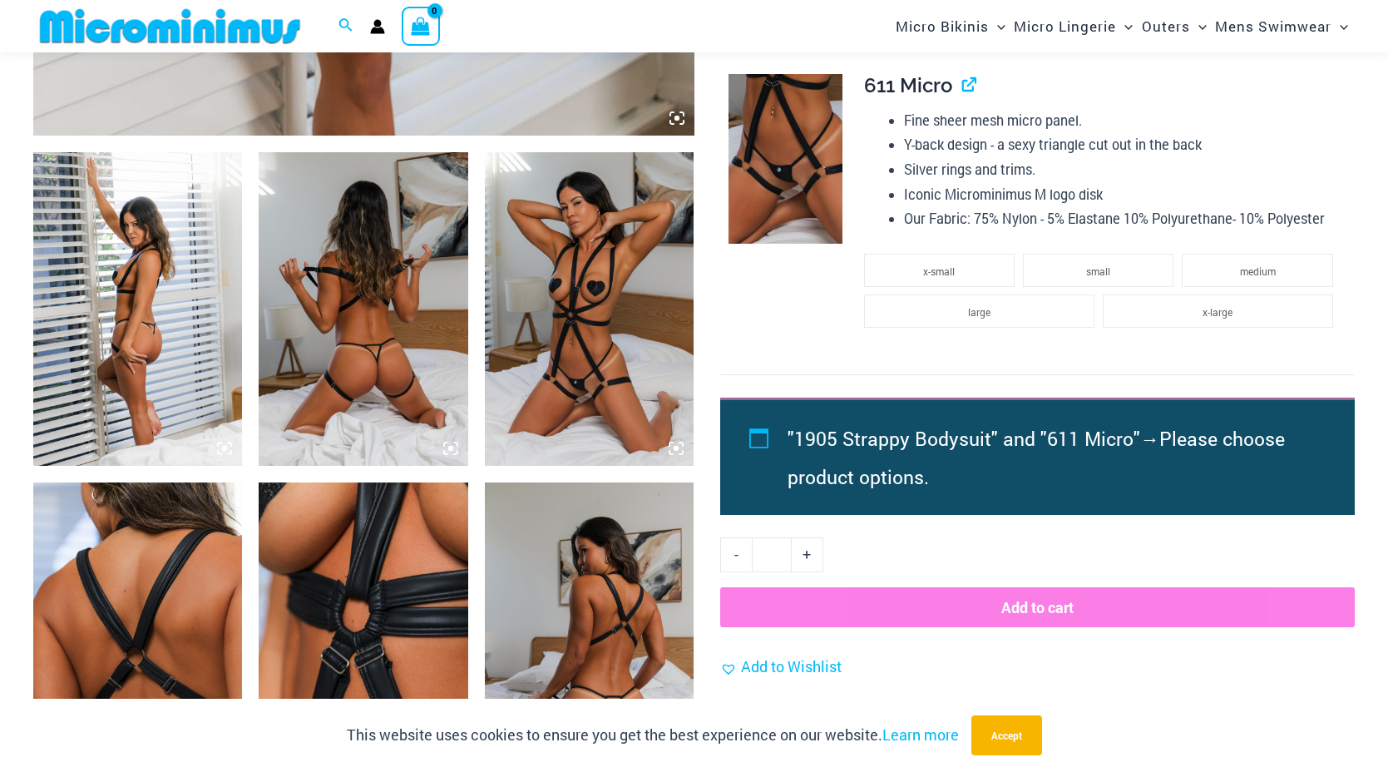
scroll to position [1010, 0]
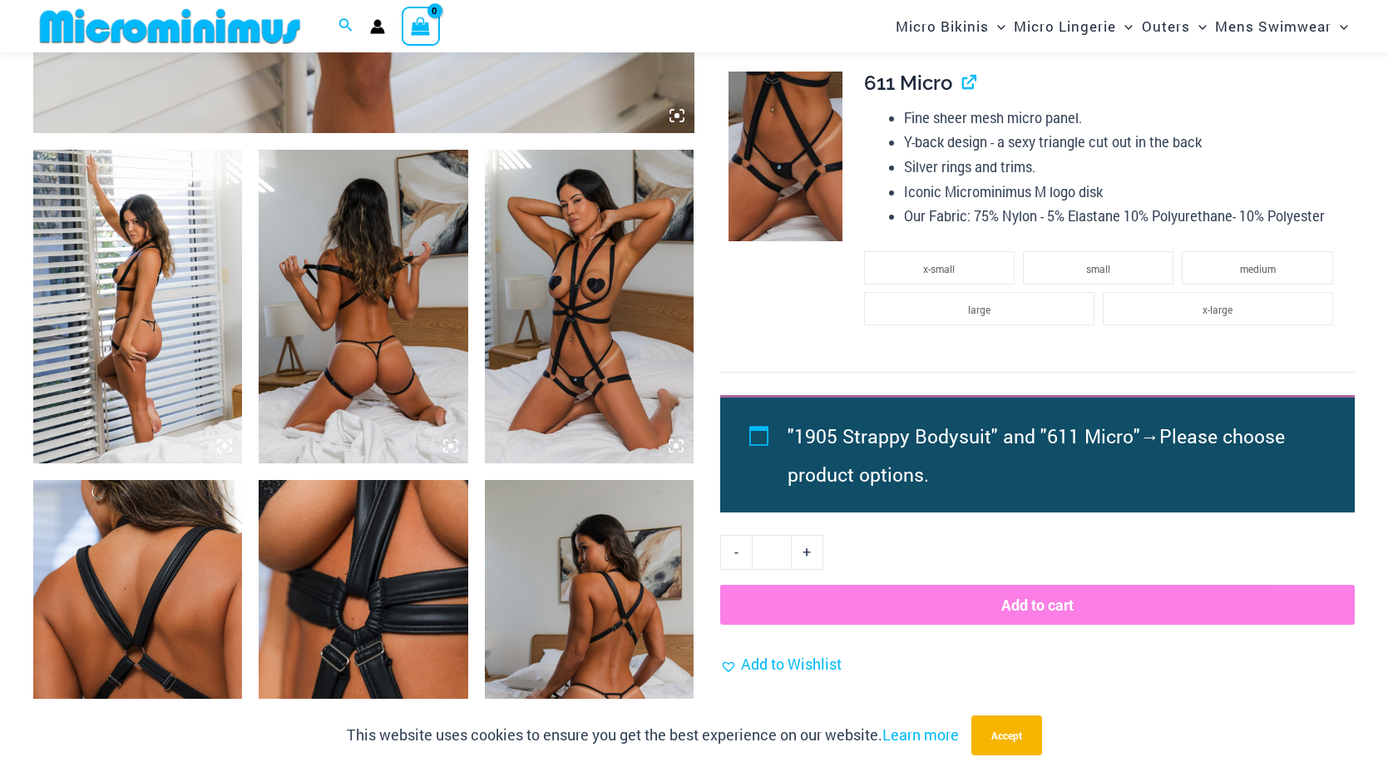
click at [423, 554] on img at bounding box center [363, 637] width 209 height 314
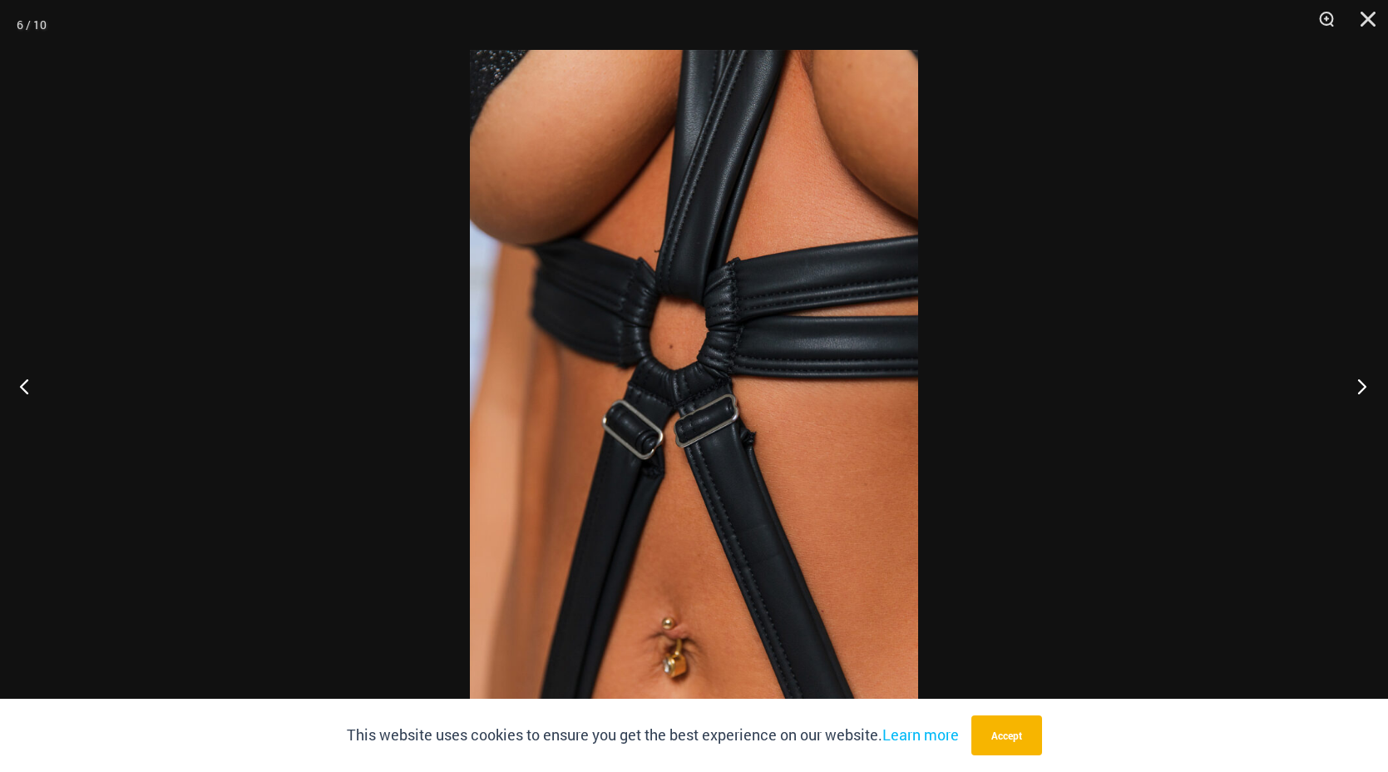
click at [1357, 388] on button "Next" at bounding box center [1357, 385] width 62 height 83
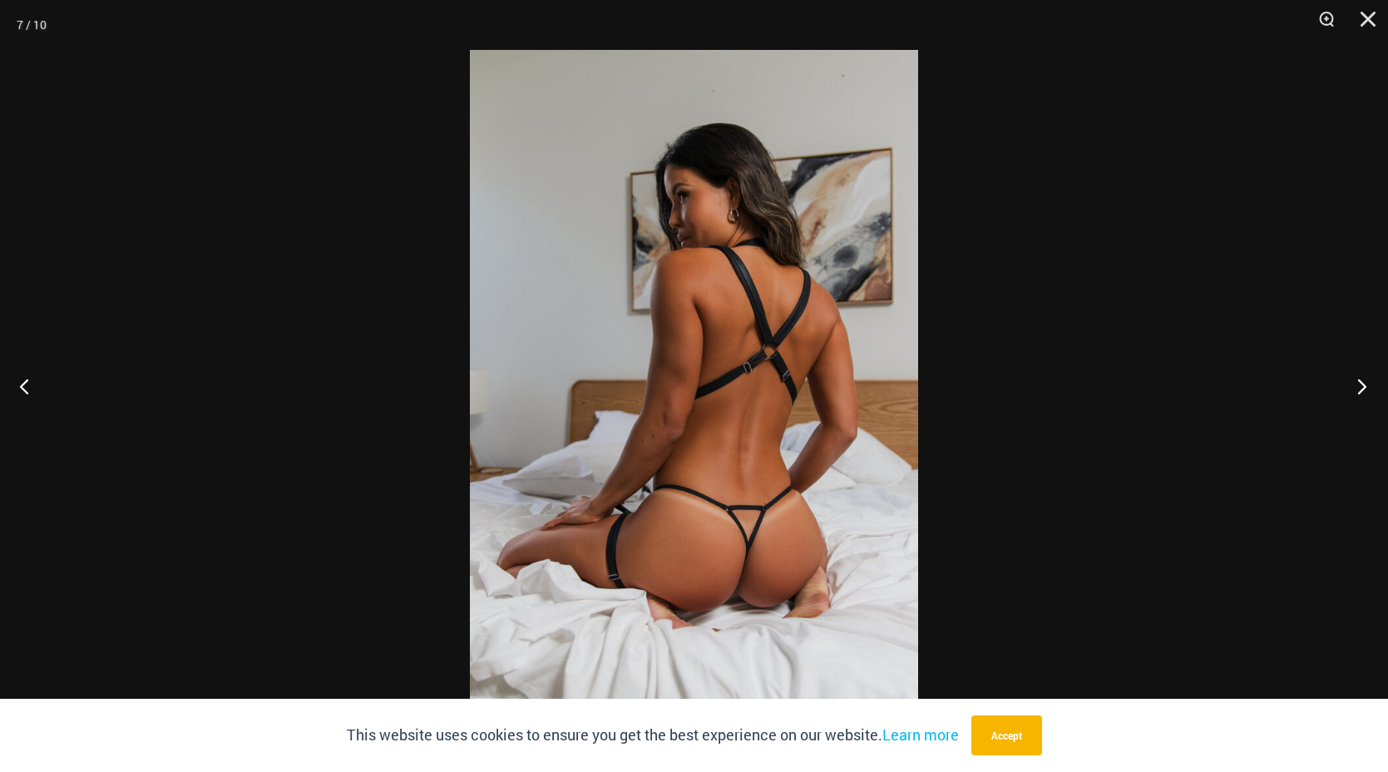
click at [1357, 388] on button "Next" at bounding box center [1357, 385] width 62 height 83
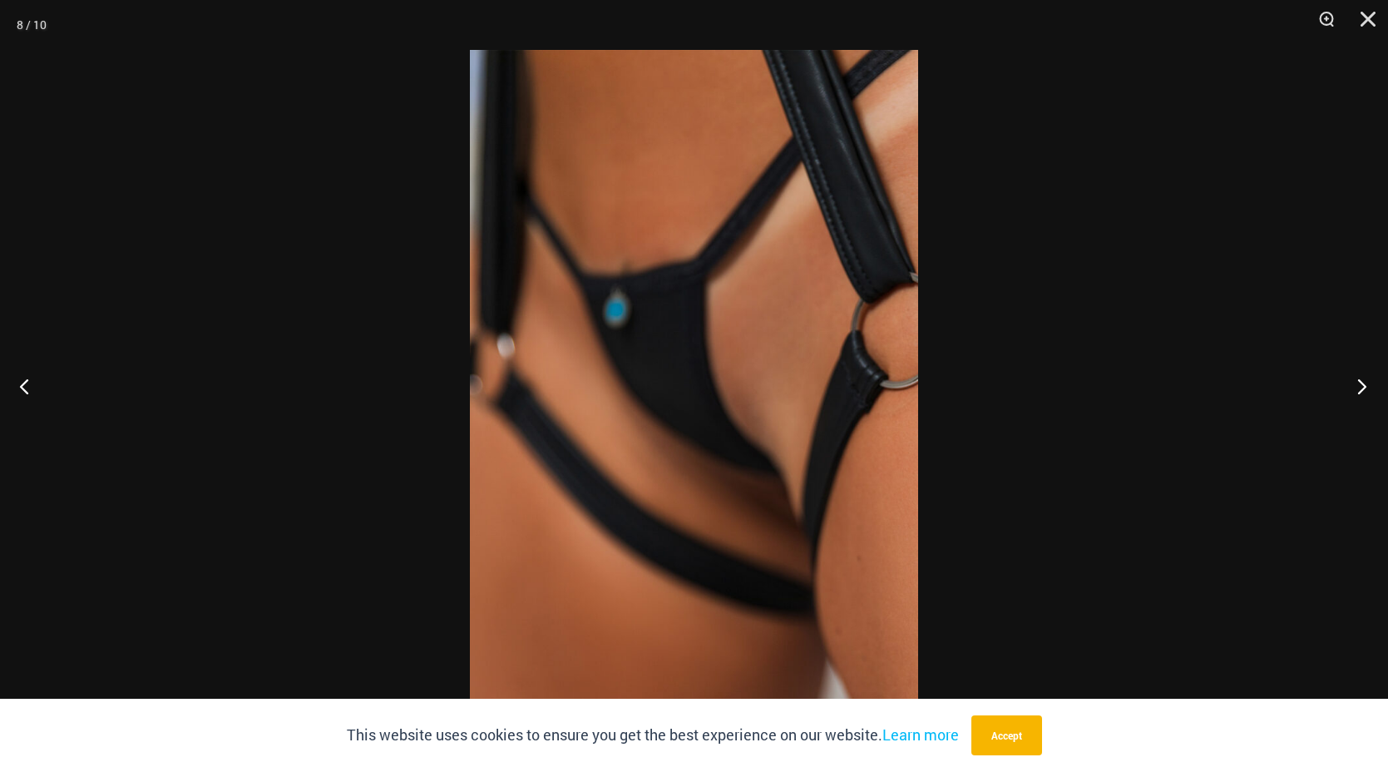
click at [1357, 388] on button "Next" at bounding box center [1357, 385] width 62 height 83
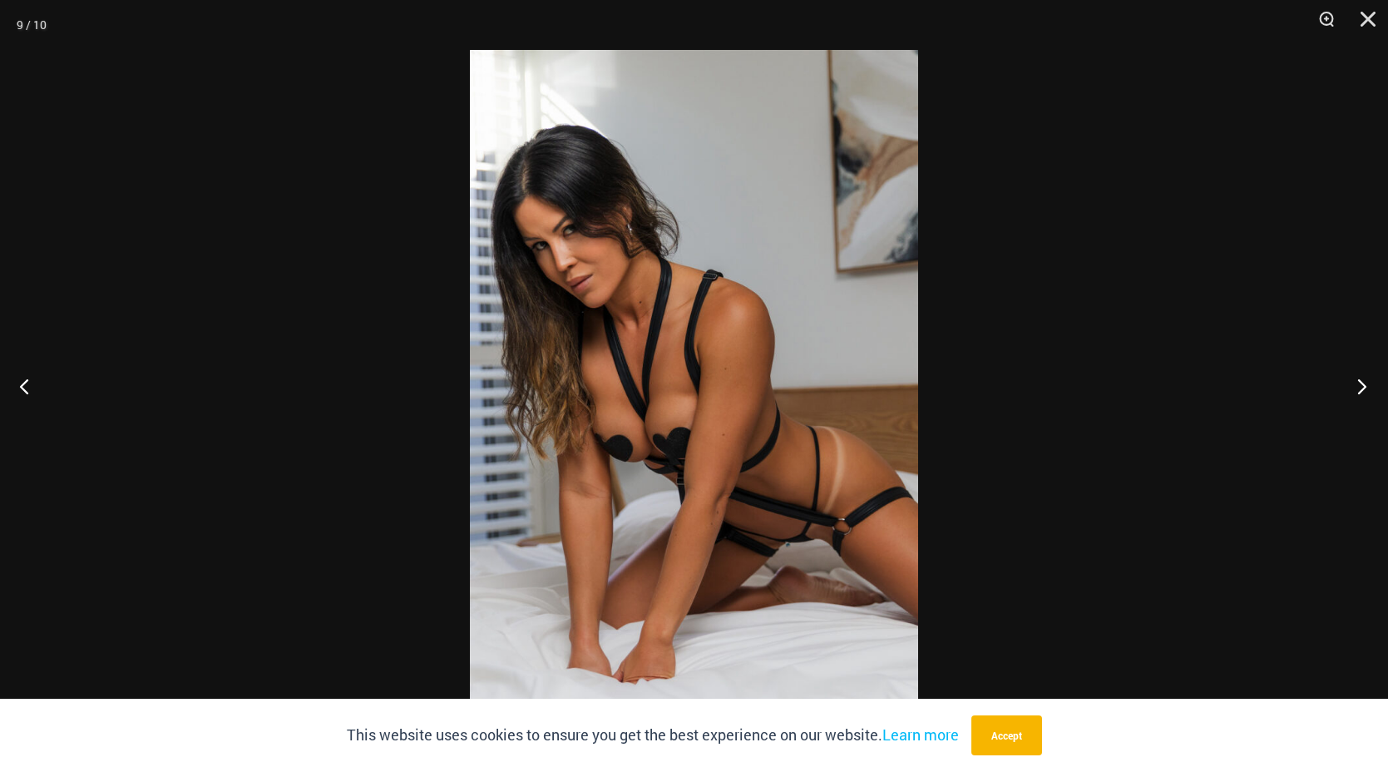
click at [1357, 388] on button "Next" at bounding box center [1357, 385] width 62 height 83
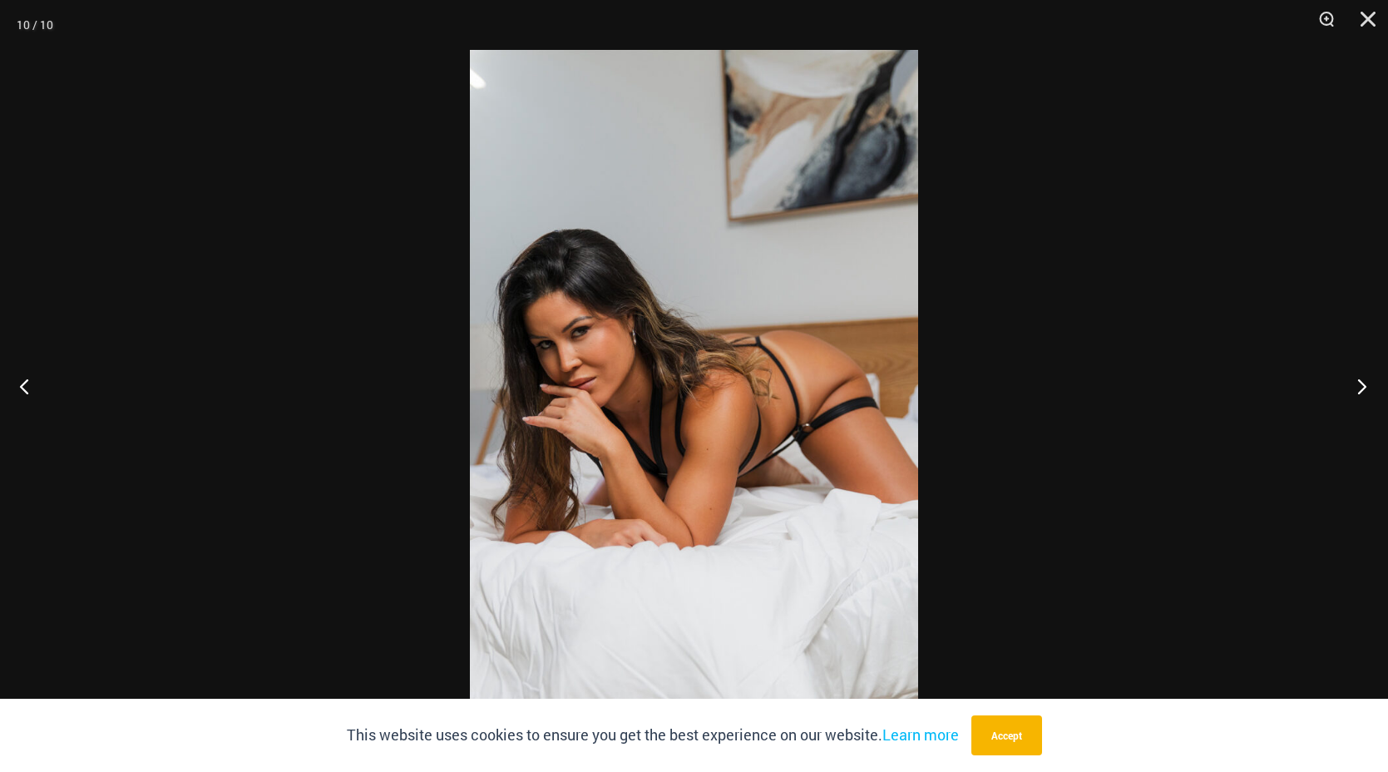
click at [1357, 388] on button "Next" at bounding box center [1357, 385] width 62 height 83
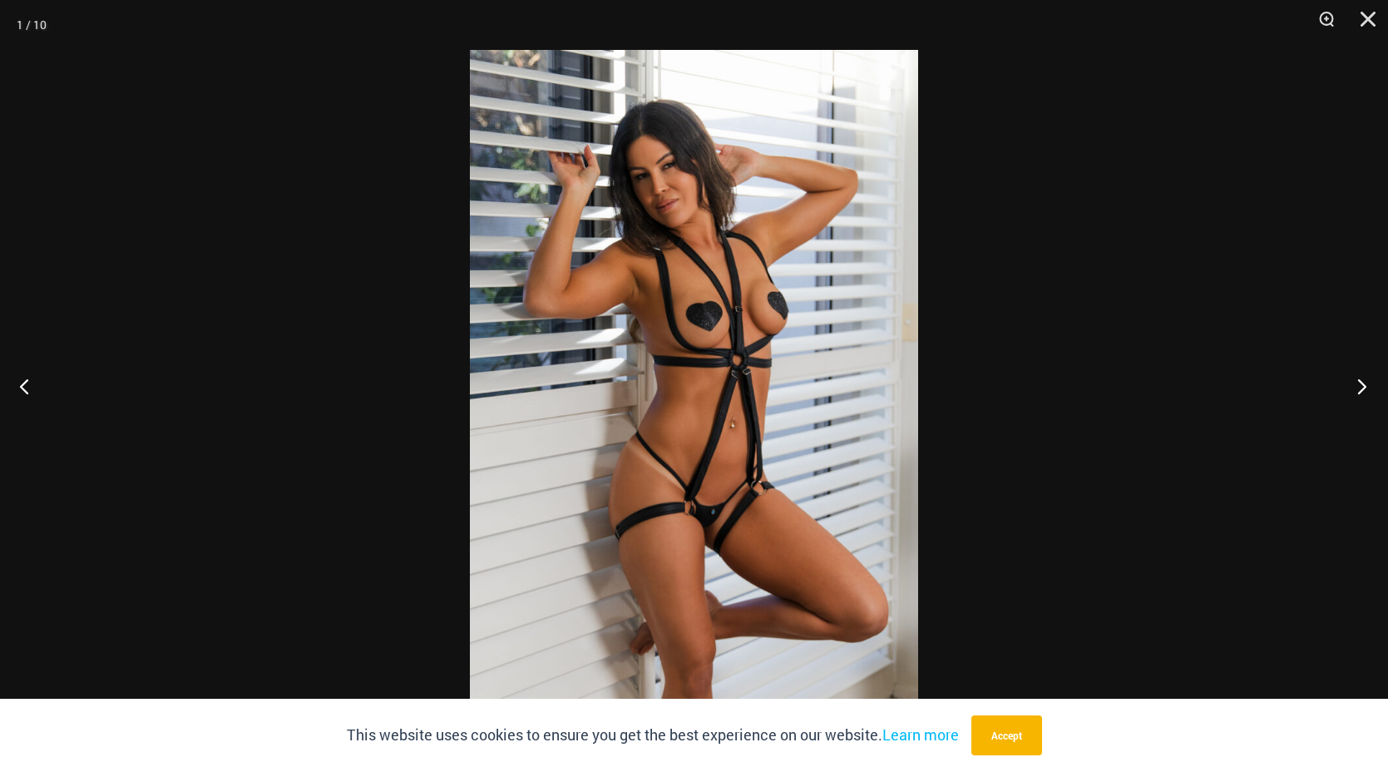
click at [1357, 388] on button "Next" at bounding box center [1357, 385] width 62 height 83
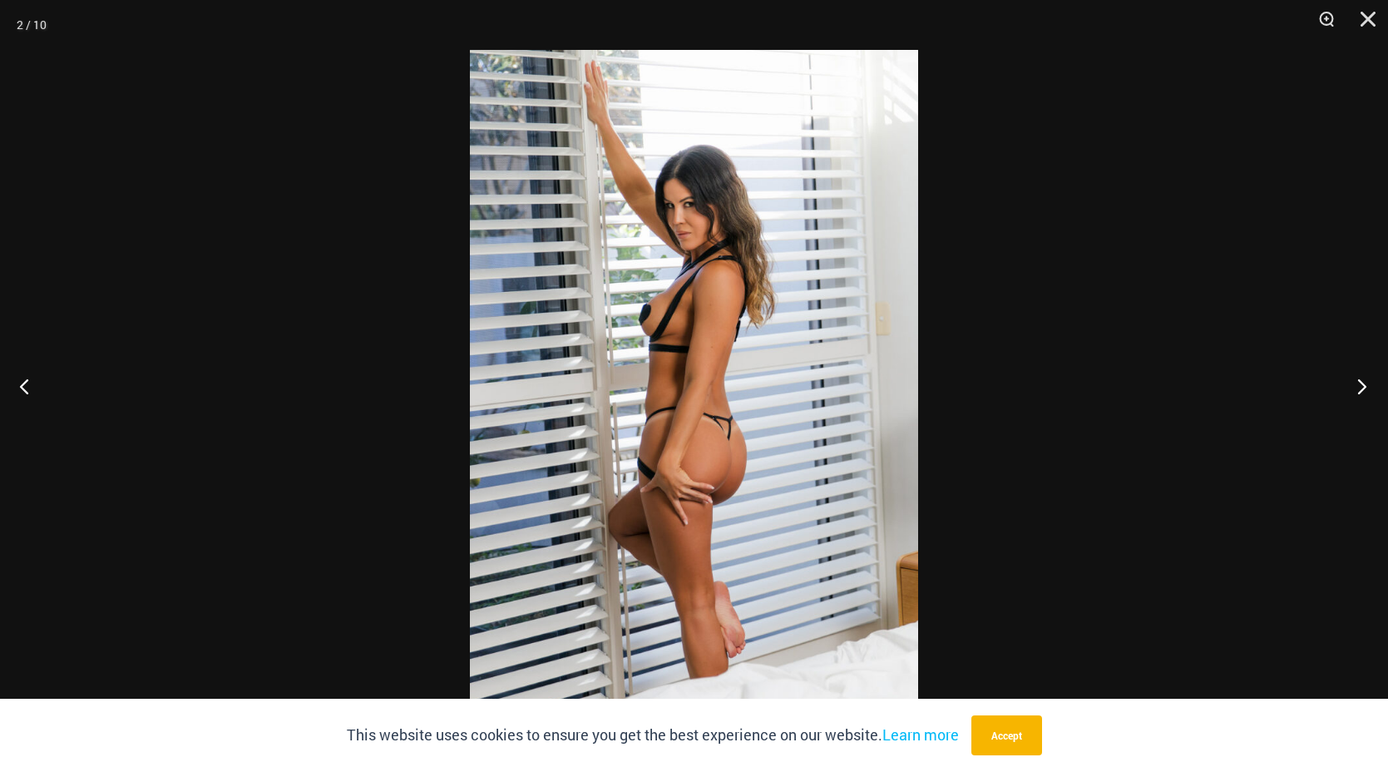
click at [1357, 388] on button "Next" at bounding box center [1357, 385] width 62 height 83
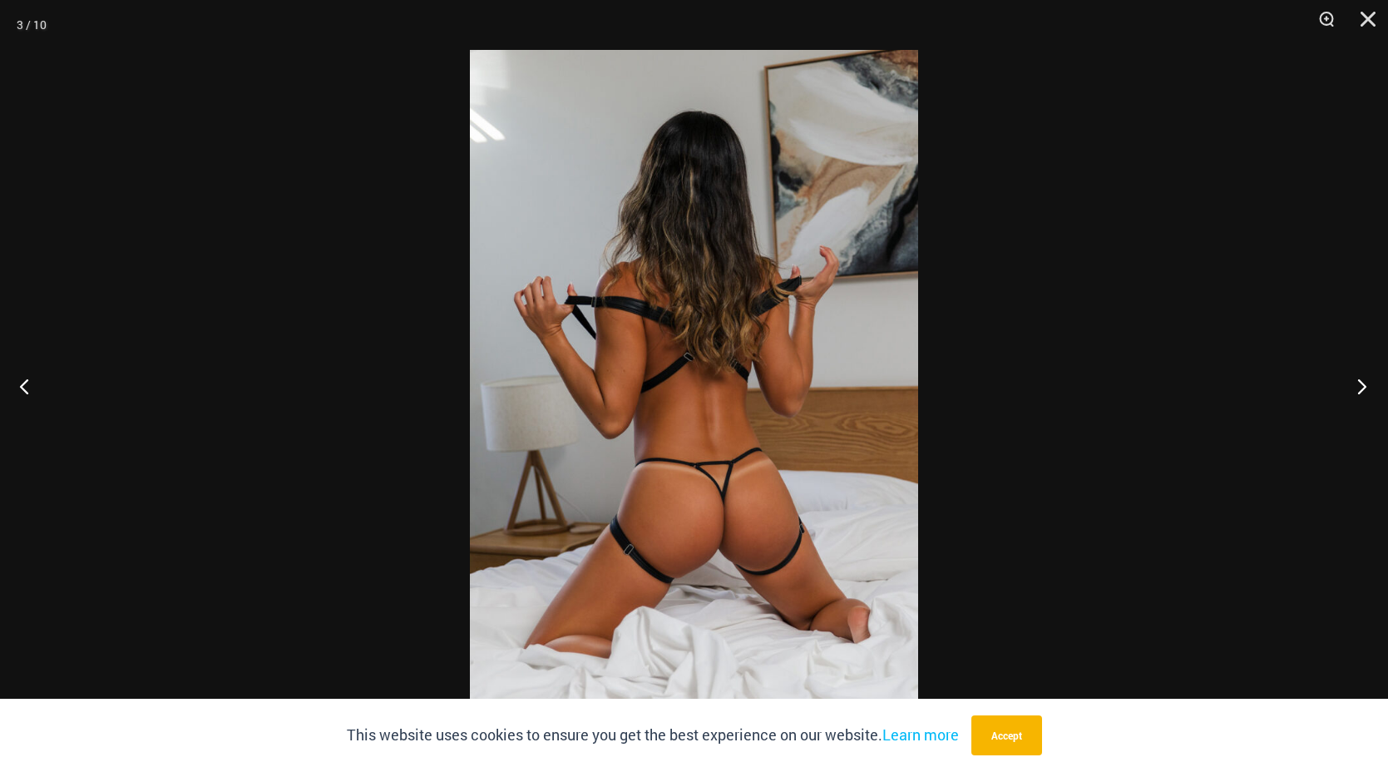
click at [1357, 388] on button "Next" at bounding box center [1357, 385] width 62 height 83
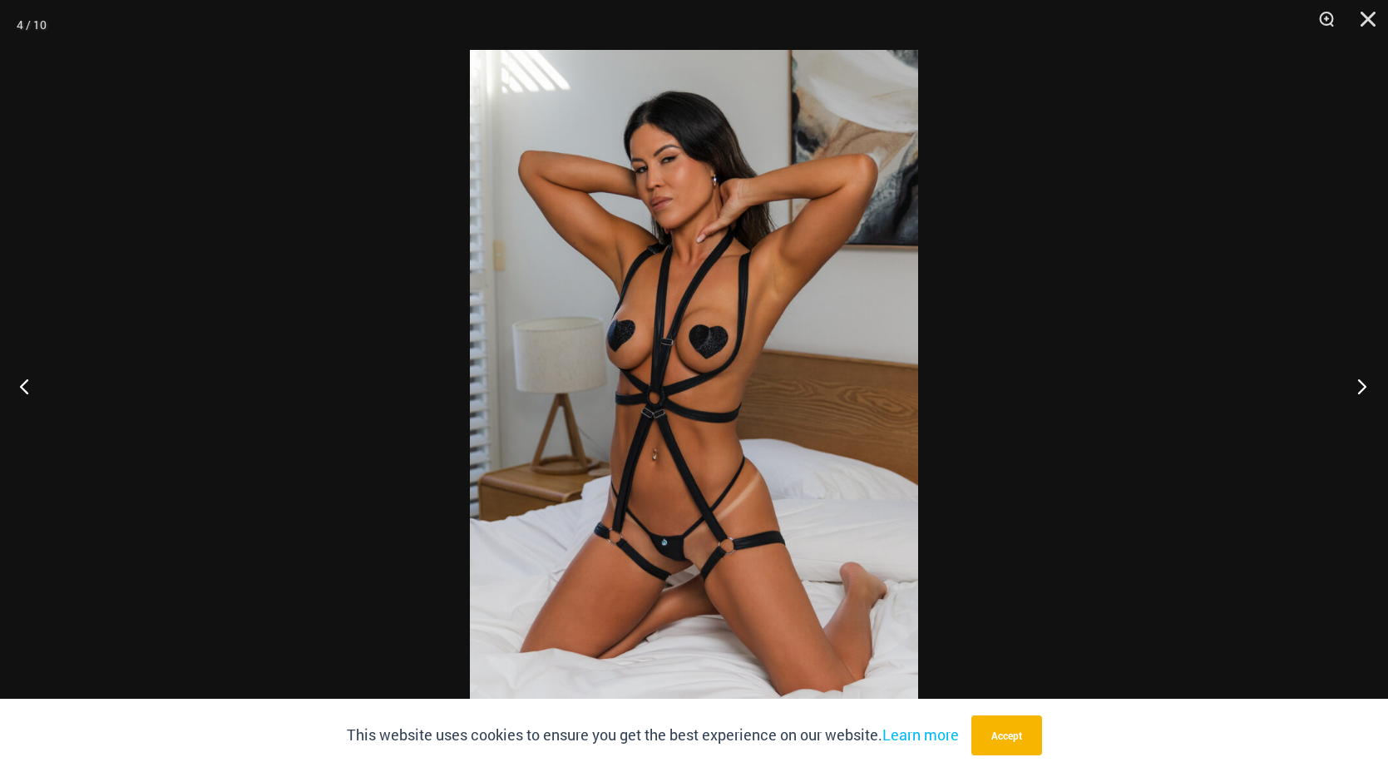
click at [1357, 388] on button "Next" at bounding box center [1357, 385] width 62 height 83
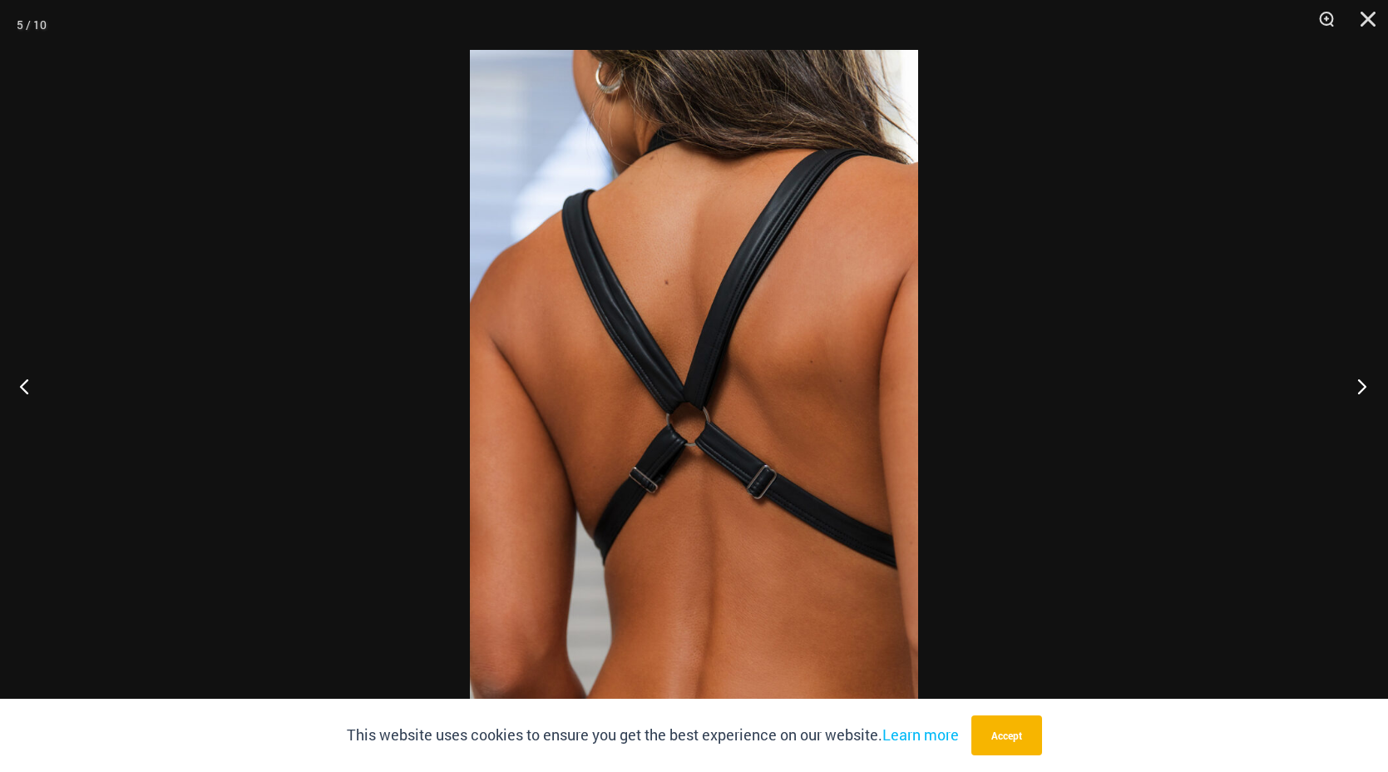
click at [1357, 388] on button "Next" at bounding box center [1357, 385] width 62 height 83
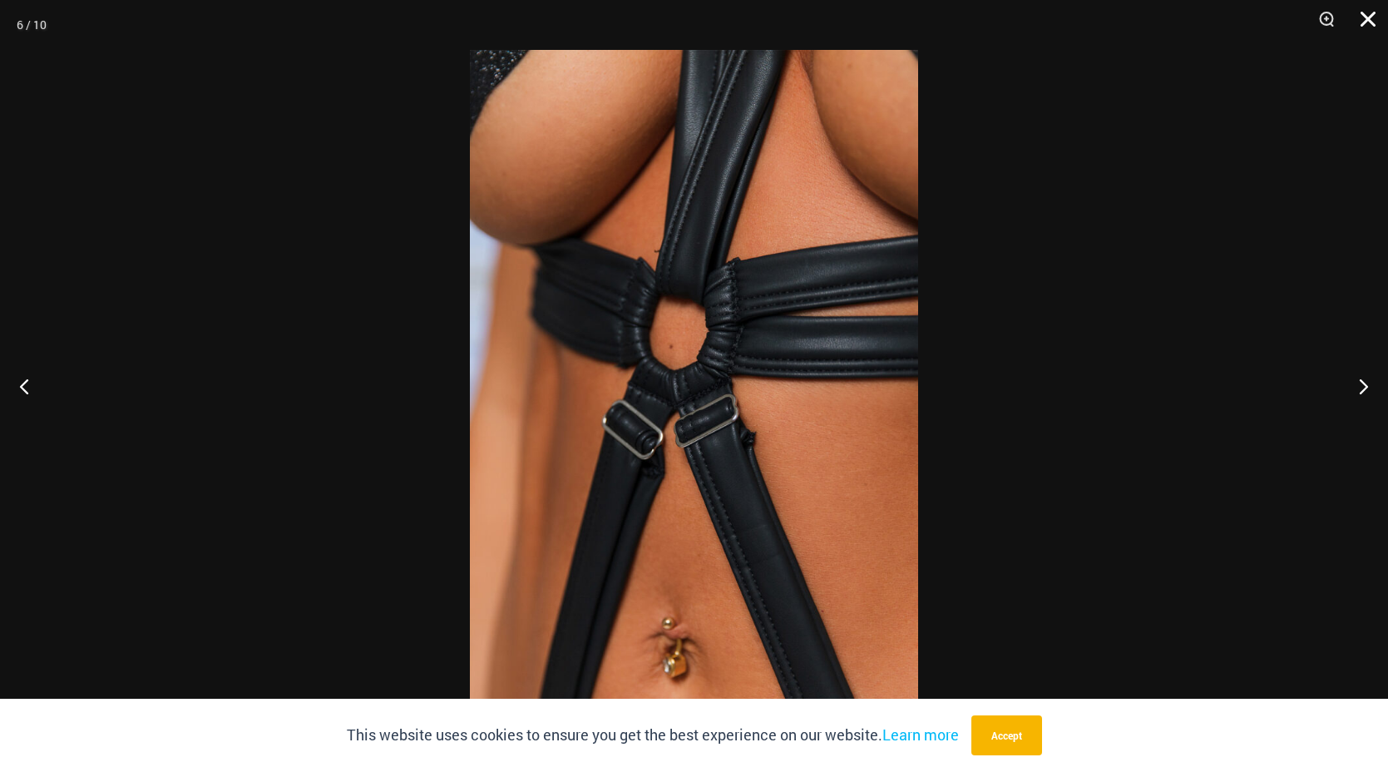
click at [1366, 13] on button "Close" at bounding box center [1363, 25] width 42 height 50
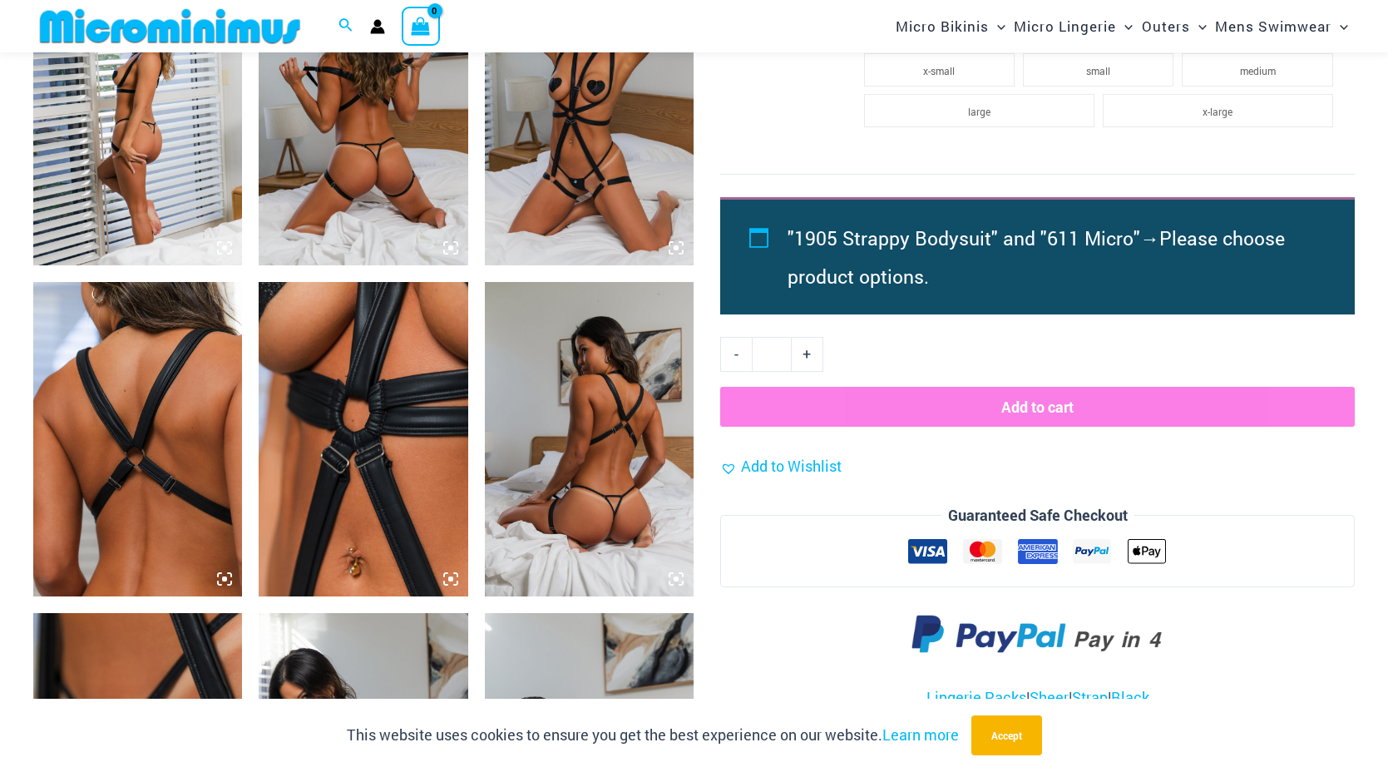
scroll to position [709, 0]
